Goal: Task Accomplishment & Management: Complete application form

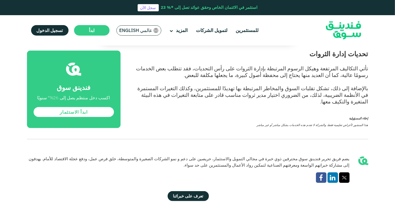
scroll to position [992, 0]
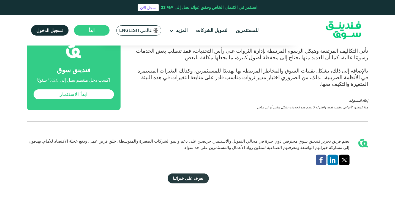
click at [186, 173] on link "تعرف على خبرائنا" at bounding box center [188, 178] width 41 height 10
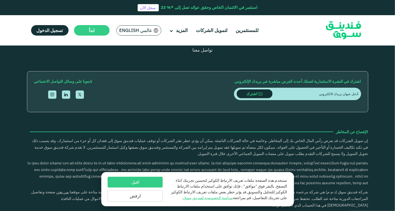
scroll to position [799, 0]
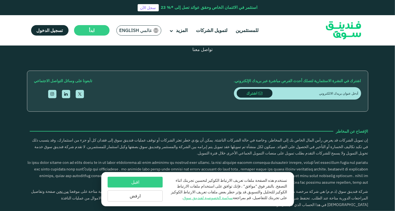
click at [147, 181] on button "اقبل" at bounding box center [135, 182] width 55 height 11
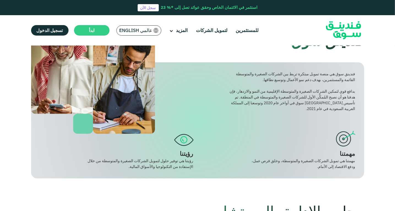
scroll to position [0, 0]
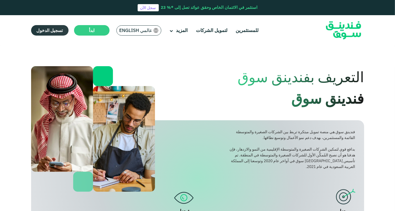
click at [59, 33] on span "تسجيل الدخول" at bounding box center [50, 31] width 26 height 6
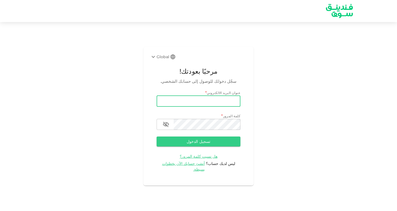
click at [181, 106] on input "email" at bounding box center [198, 101] width 84 height 11
type input "[EMAIL_ADDRESS][DOMAIN_NAME]"
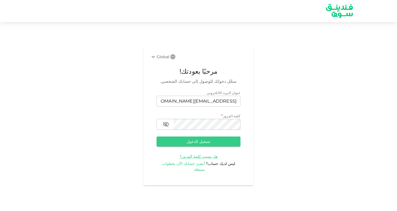
click at [190, 166] on span "أنشئ حسابك الآن بخطوات بسيطة." at bounding box center [183, 166] width 43 height 11
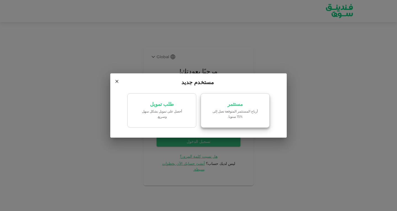
click at [231, 108] on link "مستثمر أرباح المستثمر المتوقعة تصل إلى %15 سنويا." at bounding box center [235, 110] width 69 height 35
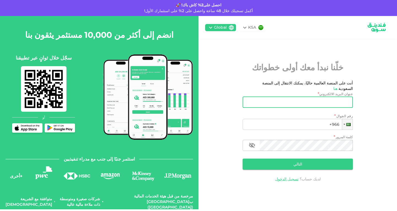
click at [248, 101] on div "عنوان البريد الالكتروني" at bounding box center [297, 102] width 110 height 11
type input "س"
type input "[EMAIL_ADDRESS][DOMAIN_NAME]"
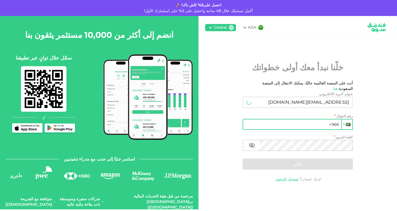
click at [346, 123] on div at bounding box center [348, 124] width 4 height 3
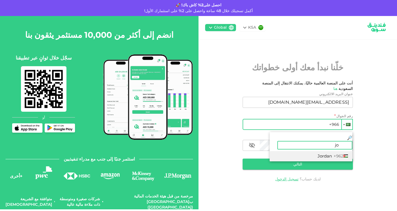
type input "jo"
click at [322, 153] on span "Jordan" at bounding box center [324, 155] width 14 height 5
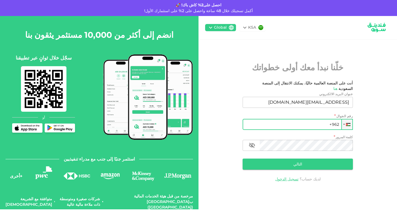
click at [313, 123] on input "+962" at bounding box center [297, 124] width 110 height 11
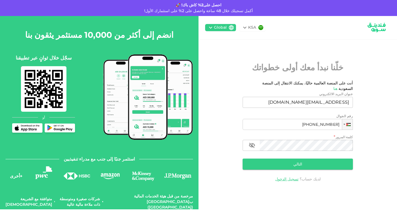
type input "[PHONE_NUMBER]"
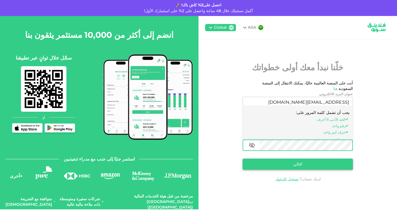
click at [296, 158] on button "التالي" at bounding box center [297, 163] width 110 height 11
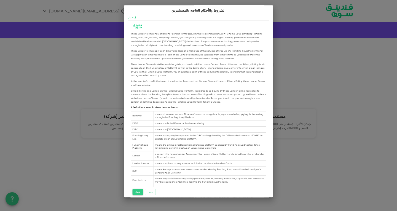
click at [136, 193] on button "قبول" at bounding box center [138, 192] width 10 height 6
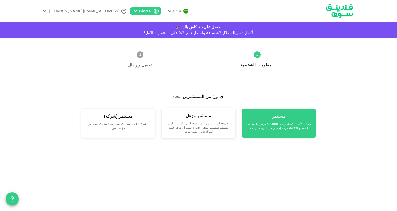
click at [283, 123] on small "بإمكان الأفراد الإستثمار حتى 365,000 درهم إماراتي فى السنة, و 36,000 درهم إمارا…" at bounding box center [278, 126] width 65 height 8
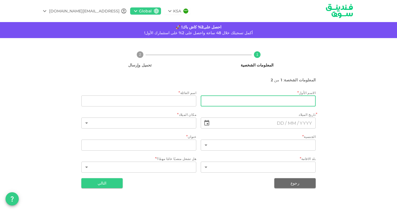
click at [290, 104] on input "firstName" at bounding box center [258, 100] width 115 height 11
type input "S"
type input "سائد"
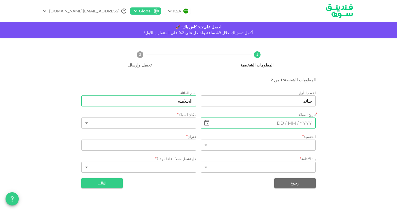
type input "الجلامنه"
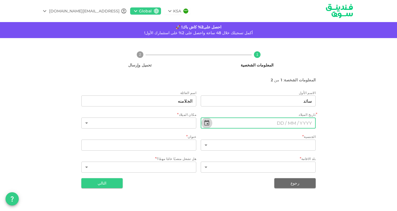
click at [208, 125] on icon "Choose date" at bounding box center [206, 123] width 5 height 6
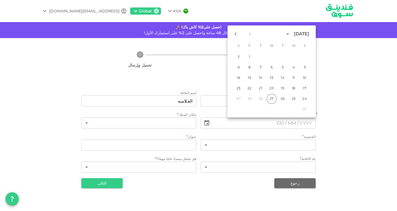
click at [294, 34] on div "[DATE]" at bounding box center [301, 34] width 15 height 7
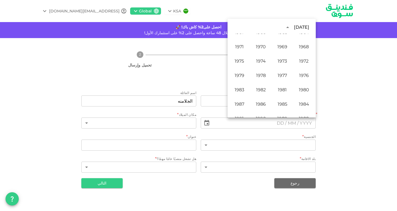
scroll to position [237, 0]
click at [302, 60] on button "1972" at bounding box center [304, 62] width 20 height 10
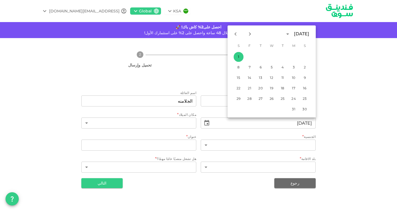
click at [284, 34] on icon "calendar view is open, switch to year view" at bounding box center [287, 34] width 7 height 7
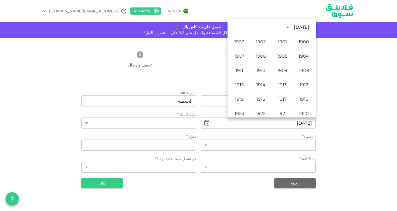
scroll to position [223, 0]
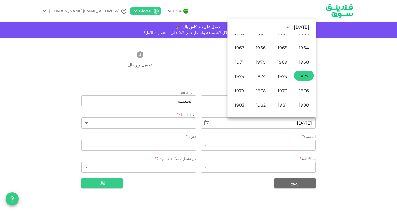
click at [294, 25] on div "[DATE]" at bounding box center [301, 27] width 15 height 7
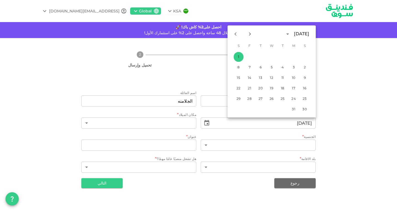
click at [294, 36] on div "[DATE]" at bounding box center [301, 34] width 15 height 7
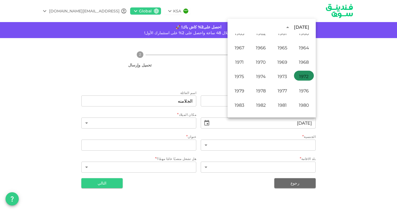
click at [304, 77] on button "1972" at bounding box center [304, 76] width 20 height 10
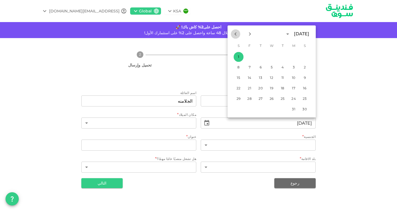
click at [235, 34] on icon "Previous month" at bounding box center [235, 33] width 2 height 3
click at [252, 34] on icon "Next month" at bounding box center [249, 34] width 7 height 7
click at [263, 67] on button "9" at bounding box center [260, 67] width 10 height 10
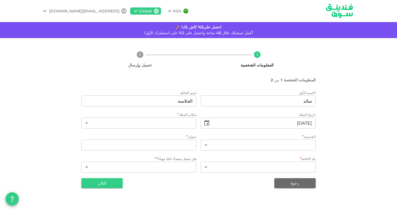
type input "⁦⁨[DATE]⁩⁩"
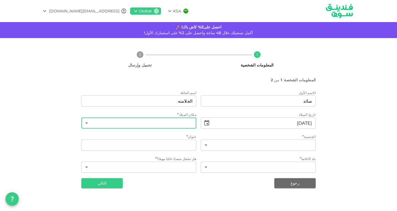
click at [166, 124] on body "KSA Global [EMAIL_ADDRESS][DOMAIN_NAME] احصل على2% كاش باك! 🚀 أكمل تسجيلك خلال …" at bounding box center [198, 105] width 397 height 211
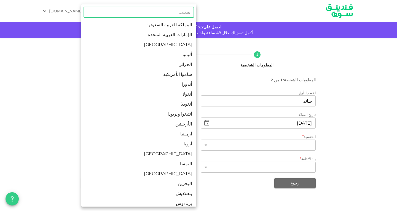
type input "ع"
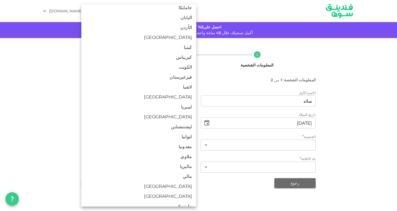
scroll to position [813, 0]
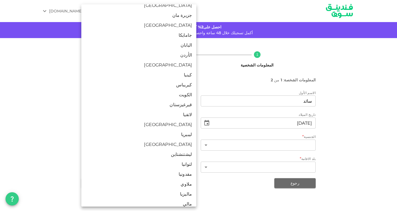
type input "ا"
click at [181, 58] on li "الأردن" at bounding box center [138, 55] width 115 height 10
type input "98"
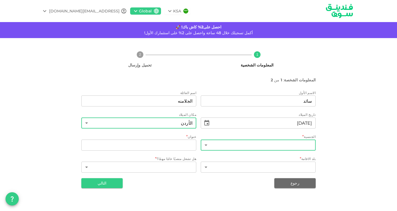
click at [222, 147] on body "KSA Global [EMAIL_ADDRESS][DOMAIN_NAME] احصل على2% كاش باك! 🚀 أكمل تسجيلك خلال …" at bounding box center [198, 105] width 397 height 211
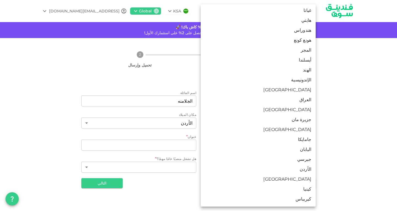
scroll to position [827, 0]
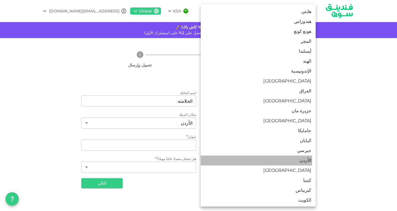
click at [222, 159] on li "الأردن" at bounding box center [258, 160] width 115 height 10
type input "98"
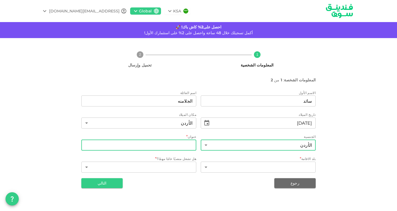
click at [168, 145] on input "address" at bounding box center [138, 144] width 115 height 11
type input "Amman Jordan"
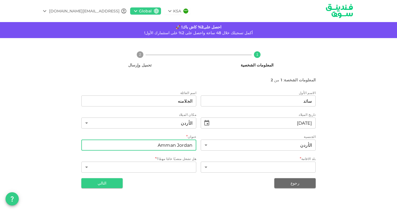
type input "98"
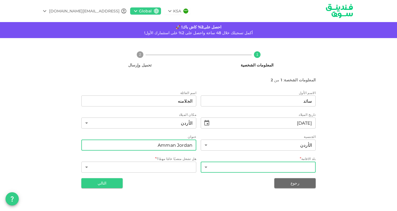
click at [227, 165] on body "KSA Global [EMAIL_ADDRESS][DOMAIN_NAME] احصل على2% كاش باك! 🚀 أكمل تسجيلك خلال …" at bounding box center [198, 105] width 397 height 211
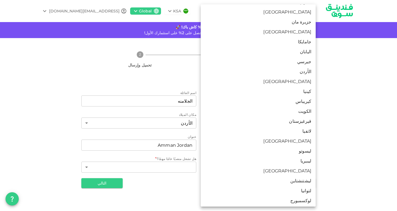
scroll to position [909, 0]
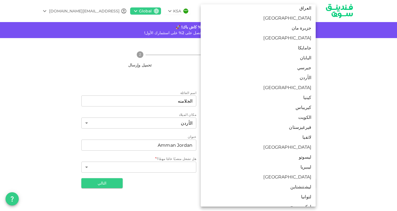
click at [293, 76] on li "الأردن" at bounding box center [258, 78] width 115 height 10
type input "98"
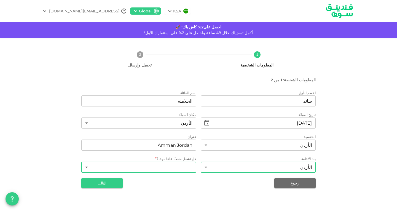
click at [179, 169] on body "KSA Global [EMAIL_ADDRESS][DOMAIN_NAME] احصل على2% كاش باك! 🚀 أكمل تسجيلك خلال …" at bounding box center [198, 105] width 397 height 211
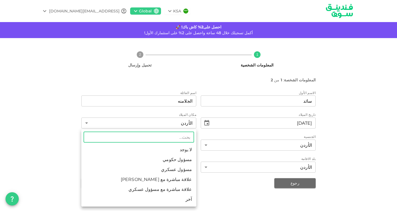
click at [188, 153] on li "لا يوجد" at bounding box center [138, 150] width 115 height 10
type input "1"
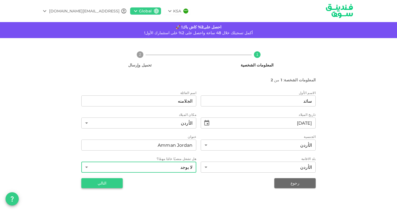
click at [95, 186] on button "التالي" at bounding box center [101, 183] width 41 height 10
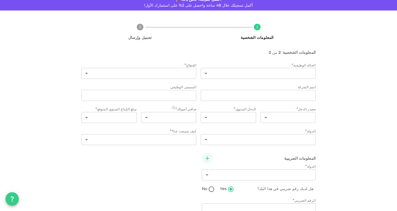
scroll to position [55, 0]
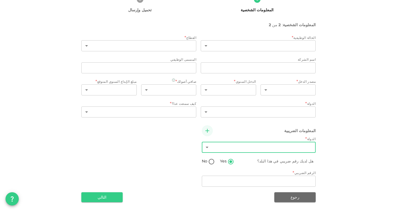
click at [209, 146] on body "KSA Global [EMAIL_ADDRESS][DOMAIN_NAME] احصل على2% كاش باك! 🚀 أكمل تسجيلك خلال …" at bounding box center [198, 105] width 397 height 211
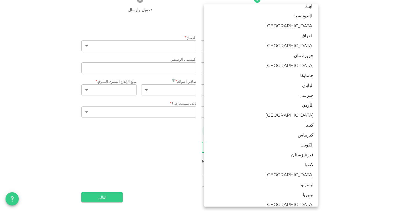
scroll to position [854, 0]
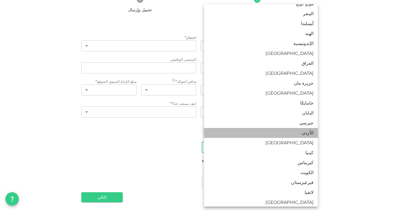
click at [304, 132] on li "الأردن" at bounding box center [261, 133] width 114 height 10
type input "98"
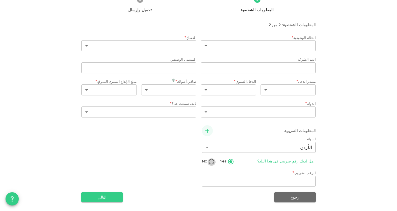
click at [212, 162] on input "No" at bounding box center [211, 161] width 8 height 7
radio input "true"
click at [106, 195] on button "التالي" at bounding box center [101, 197] width 41 height 10
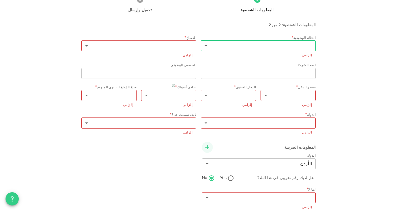
click at [206, 47] on body "KSA Global [EMAIL_ADDRESS][DOMAIN_NAME] احصل على2% كاش باك! 🚀 أكمل تسجيلك خلال …" at bounding box center [198, 105] width 397 height 211
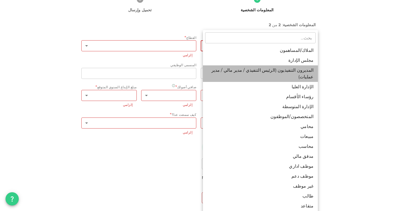
click at [229, 71] on li "المديرون التنفيذيون (الرئيس التنفيذي / مدير مالي / مدير عمليات)" at bounding box center [260, 73] width 115 height 17
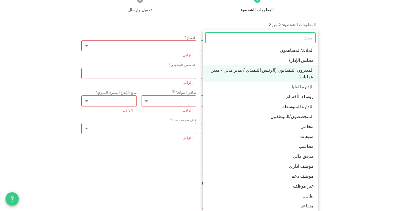
click at [206, 46] on body "KSA Global [EMAIL_ADDRESS][DOMAIN_NAME] احصل على2% كاش باك! 🚀 أكمل تسجيلك خلال …" at bounding box center [198, 105] width 397 height 211
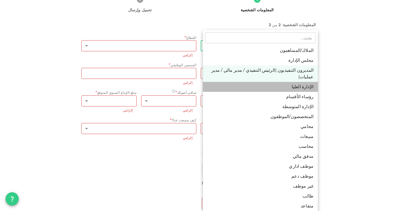
click at [260, 82] on li "الإدارة العليا" at bounding box center [260, 87] width 115 height 10
type input "4"
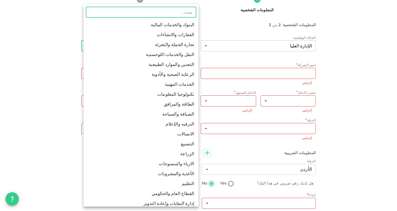
click at [168, 47] on body "KSA Global [EMAIL_ADDRESS][DOMAIN_NAME] احصل على2% كاش باك! 🚀 أكمل تسجيلك خلال …" at bounding box center [198, 105] width 397 height 211
click at [173, 25] on li "البنوك والخدمات المالية" at bounding box center [140, 25] width 115 height 10
type input "1"
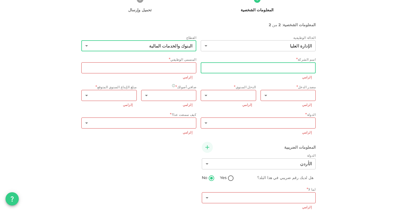
click at [246, 71] on input "companyName" at bounding box center [258, 67] width 115 height 11
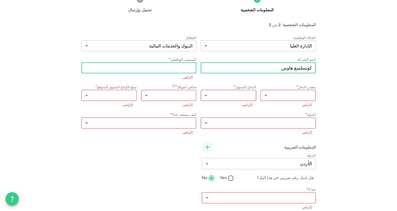
type input "كونسلتينغ هاوس"
click at [192, 66] on input "jobTitle" at bounding box center [138, 67] width 115 height 11
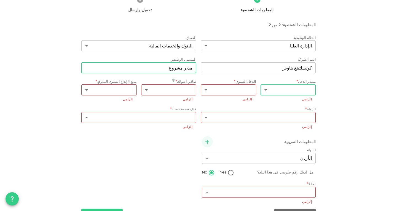
type input "مدير مشروع"
click at [267, 92] on body "KSA Global [EMAIL_ADDRESS][DOMAIN_NAME] احصل على2% كاش باك! 🚀 أكمل تسجيلك خلال …" at bounding box center [198, 105] width 397 height 211
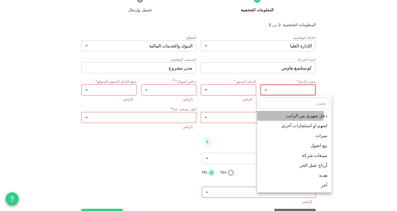
click at [275, 114] on li "دخل شهري من الراتب" at bounding box center [294, 116] width 74 height 10
type input "1"
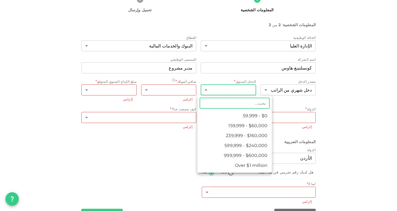
click at [228, 89] on body "KSA Global [EMAIL_ADDRESS][DOMAIN_NAME] احصل على2% كاش باك! 🚀 أكمل تسجيلك خلال …" at bounding box center [198, 105] width 397 height 211
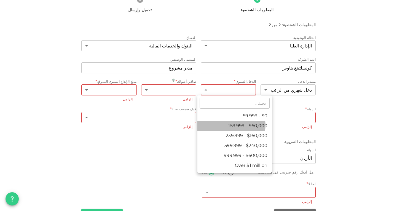
click at [231, 125] on li "$60,000 - 159,999" at bounding box center [234, 126] width 74 height 10
type input "2"
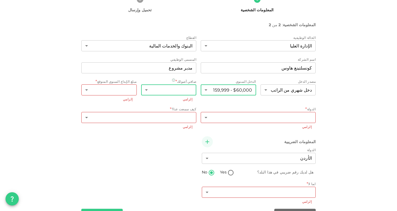
click at [171, 92] on body "KSA Global [EMAIL_ADDRESS][DOMAIN_NAME] احصل على2% كاش باك! 🚀 أكمل تسجيلك خلال …" at bounding box center [198, 105] width 397 height 211
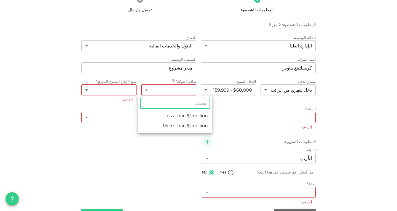
click at [170, 115] on li "Less than $1 million" at bounding box center [175, 116] width 74 height 10
type input "1"
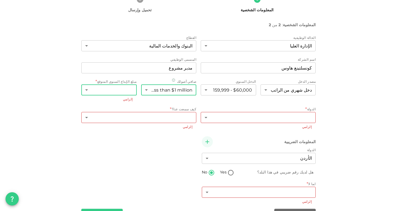
click at [123, 91] on body "KSA Global [EMAIL_ADDRESS][DOMAIN_NAME] احصل على2% كاش باك! 🚀 أكمل تسجيلك خلال …" at bounding box center [198, 105] width 397 height 211
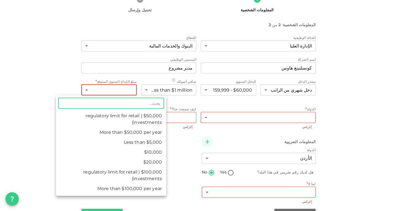
click at [126, 117] on li "$50,000 (regulatory limit for retail investments)" at bounding box center [111, 119] width 110 height 17
type input "4"
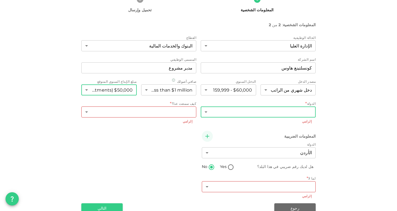
click at [248, 112] on body "KSA Global [EMAIL_ADDRESS][DOMAIN_NAME] احصل على2% كاش باك! 🚀 أكمل تسجيلك خلال …" at bounding box center [198, 105] width 397 height 211
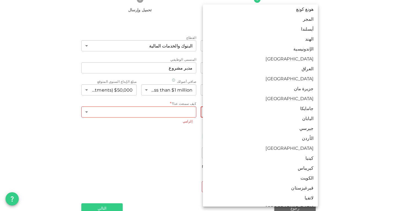
scroll to position [854, 0]
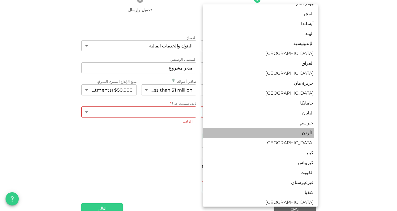
click at [250, 131] on li "الأردن" at bounding box center [260, 133] width 115 height 10
type input "98"
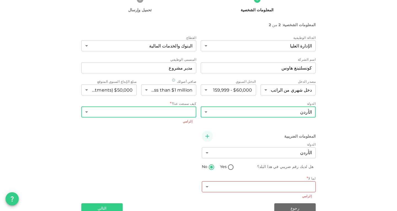
click at [161, 109] on body "KSA Global [EMAIL_ADDRESS][DOMAIN_NAME] احصل على2% كاش باك! 🚀 أكمل تسجيلك خلال …" at bounding box center [198, 105] width 397 height 211
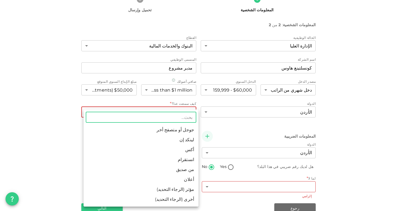
click at [170, 136] on li "لينكد إن" at bounding box center [140, 140] width 115 height 10
type input "3"
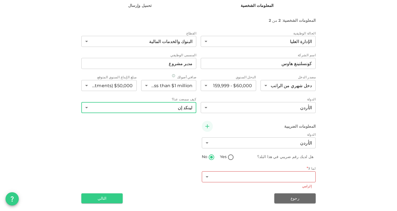
scroll to position [60, 0]
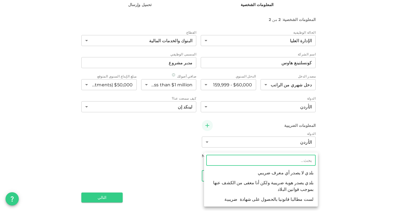
click at [210, 175] on body "KSA Global [EMAIL_ADDRESS][DOMAIN_NAME] احصل على2% كاش باك! 🚀 أكمل تسجيلك خلال …" at bounding box center [198, 105] width 397 height 211
click at [236, 202] on li "لست مطالبا قانونيا بالحصول على شهادة ضريبية" at bounding box center [261, 199] width 114 height 10
type input "3"
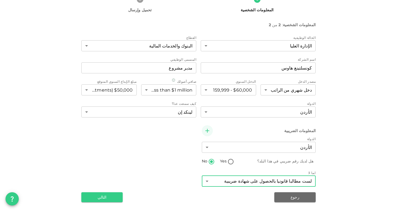
scroll to position [55, 0]
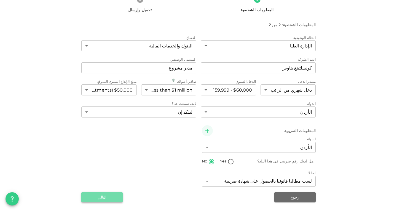
click at [108, 199] on button "التالي" at bounding box center [101, 197] width 41 height 10
